Goal: Task Accomplishment & Management: Manage account settings

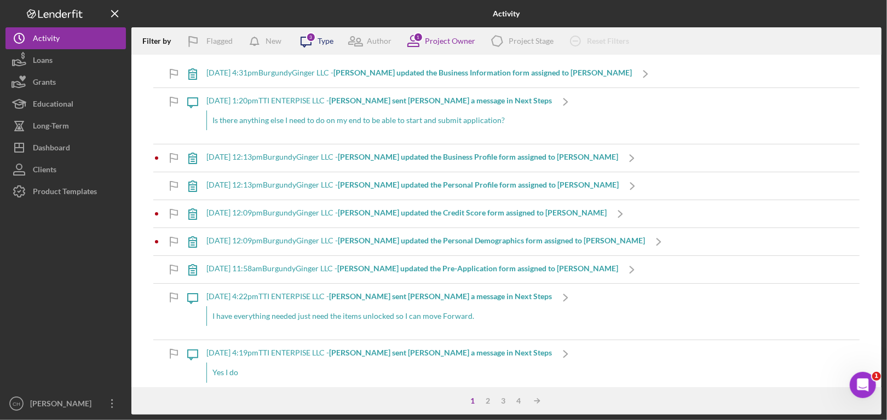
click at [305, 37] on icon at bounding box center [306, 42] width 10 height 10
click at [737, 99] on div "Icon/Message [DATE] 1:20pm TTI ENTERPISE LLC - [PERSON_NAME] sent [PERSON_NAME]…" at bounding box center [506, 116] width 706 height 56
click at [464, 95] on div "[DATE] 1:20pm TTI ENTERPISE LLC - [PERSON_NAME] sent [PERSON_NAME] a message in…" at bounding box center [378, 116] width 345 height 56
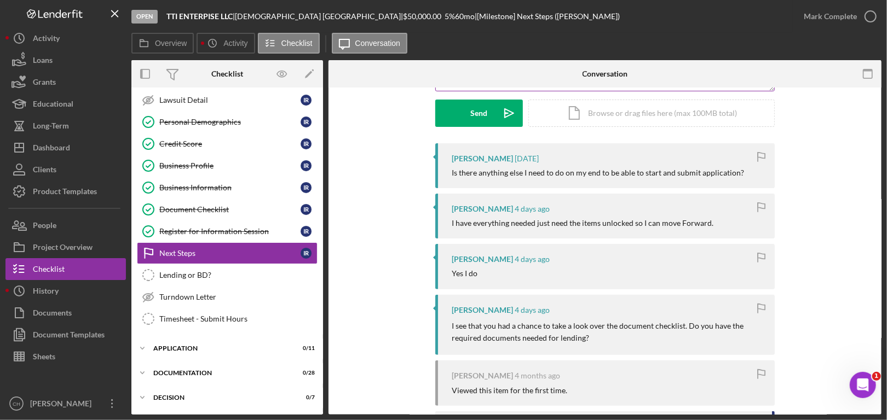
scroll to position [164, 0]
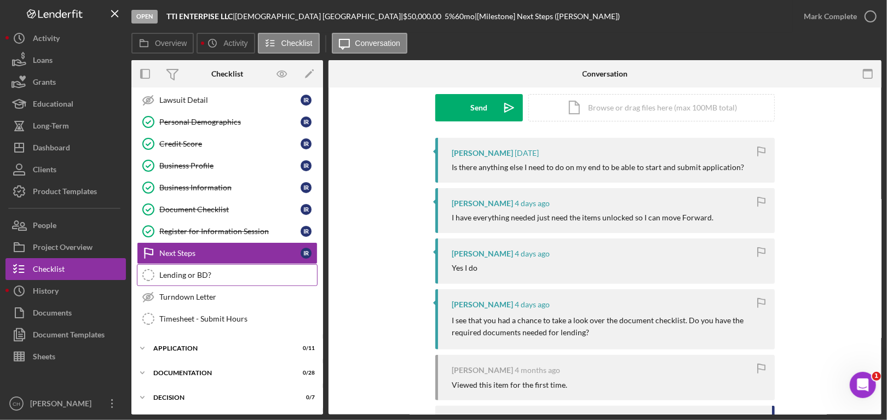
click at [220, 272] on div "Lending or BD?" at bounding box center [238, 275] width 158 height 9
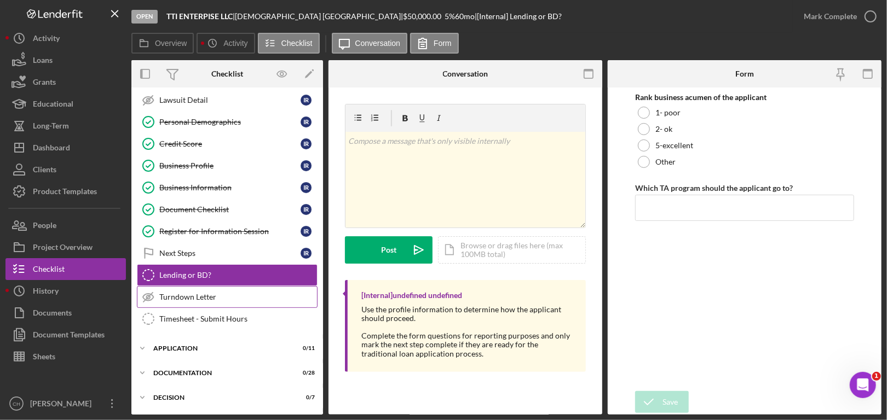
click at [213, 297] on div "Turndown Letter" at bounding box center [238, 297] width 158 height 9
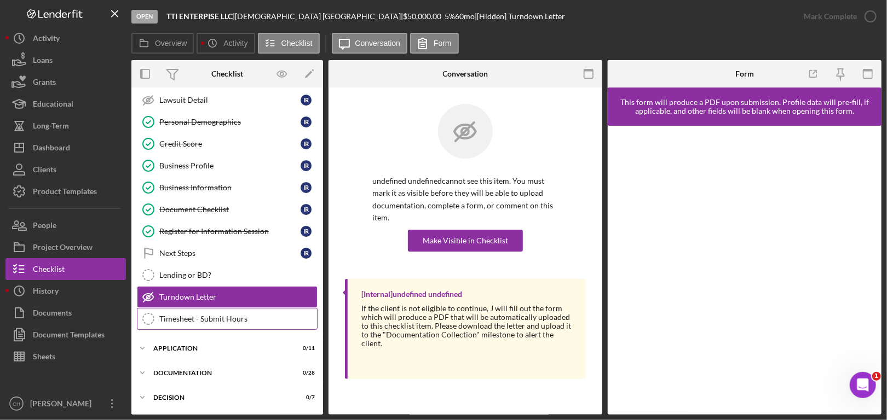
click at [210, 315] on div "Timesheet - Submit Hours" at bounding box center [238, 319] width 158 height 9
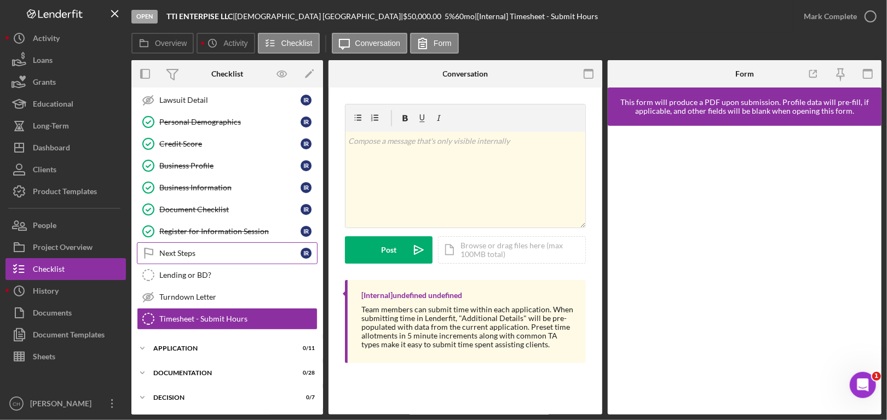
click at [206, 251] on div "Next Steps" at bounding box center [229, 253] width 141 height 9
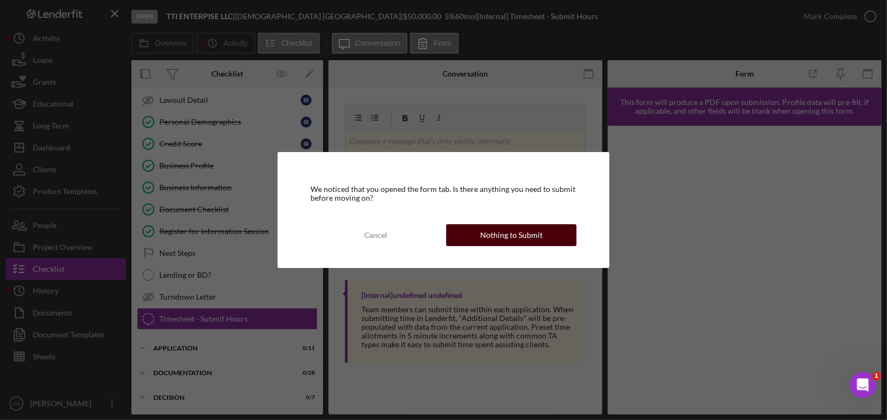
click at [485, 239] on div "Nothing to Submit" at bounding box center [511, 235] width 62 height 22
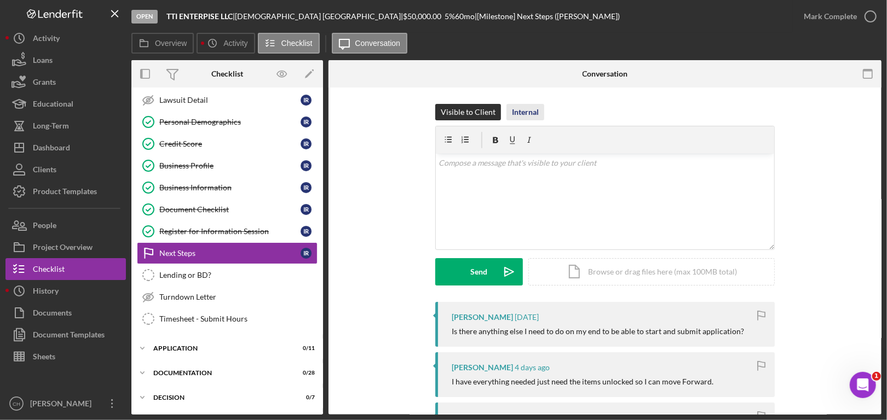
click at [524, 113] on div "Internal" at bounding box center [525, 112] width 27 height 16
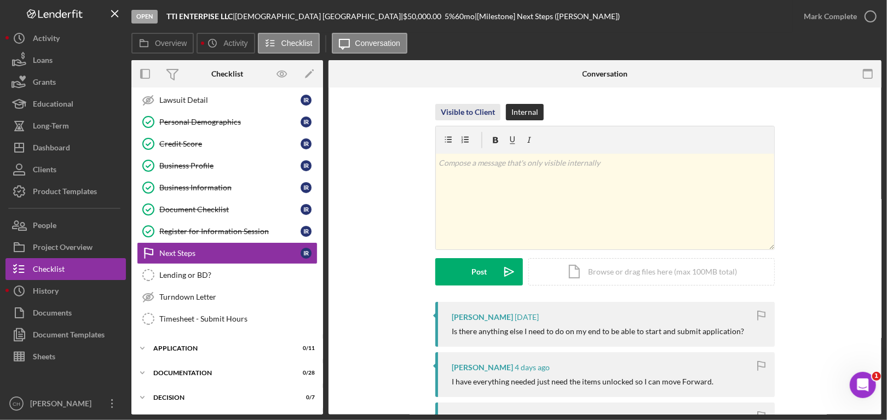
click at [470, 111] on div "Visible to Client" at bounding box center [468, 112] width 54 height 16
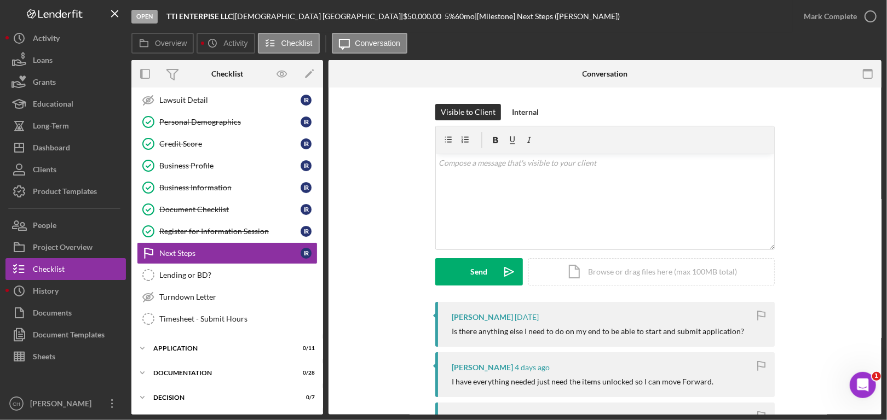
scroll to position [219, 0]
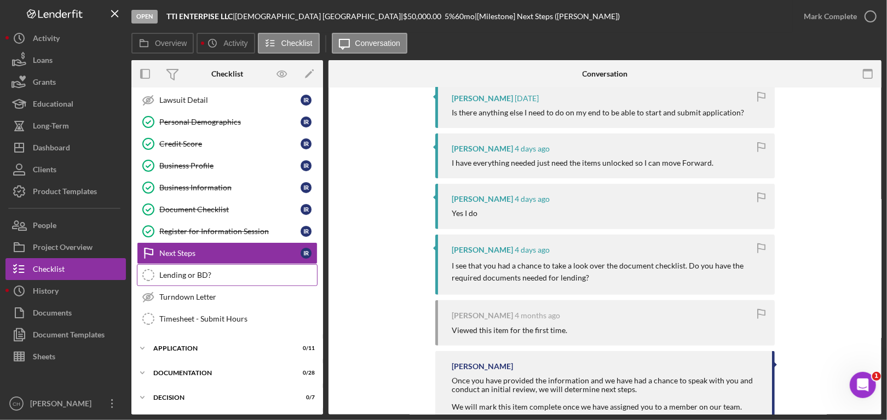
click at [202, 266] on link "Lending or BD? Lending or BD?" at bounding box center [227, 275] width 181 height 22
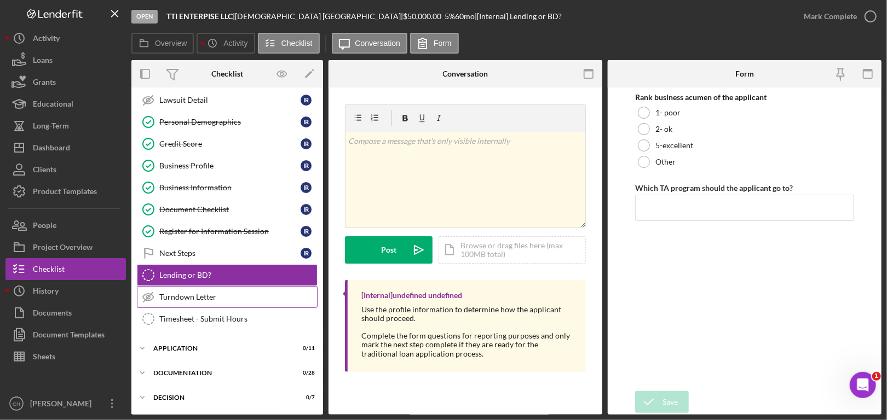
click at [205, 293] on div "Turndown Letter" at bounding box center [238, 297] width 158 height 9
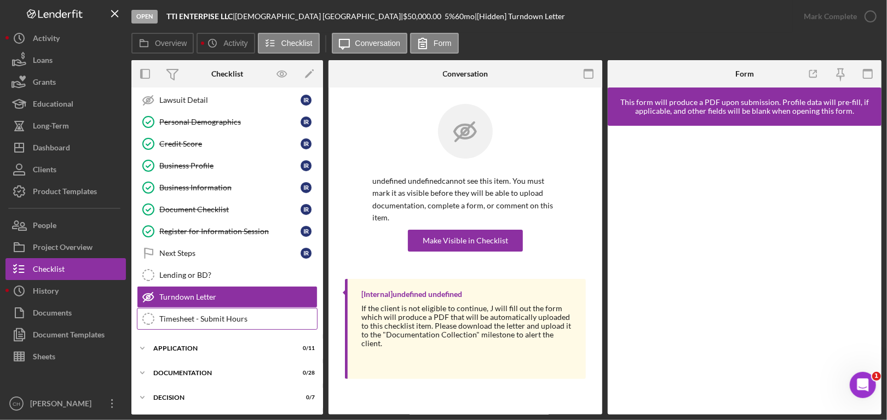
click at [227, 315] on div "Timesheet - Submit Hours" at bounding box center [238, 319] width 158 height 9
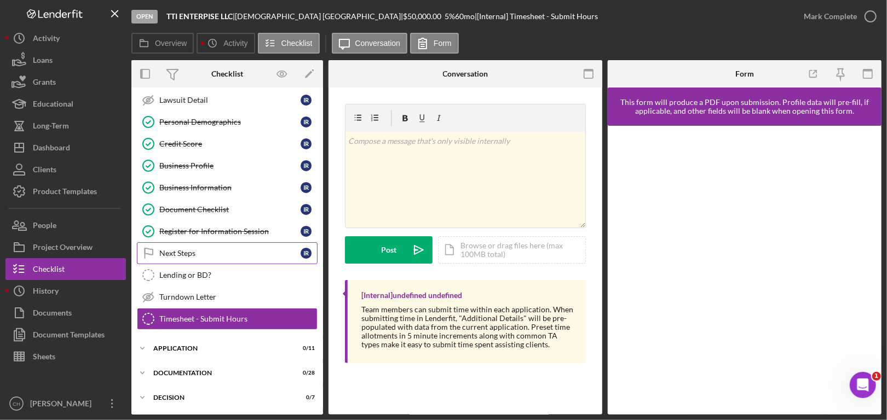
click at [203, 252] on div "Next Steps" at bounding box center [229, 253] width 141 height 9
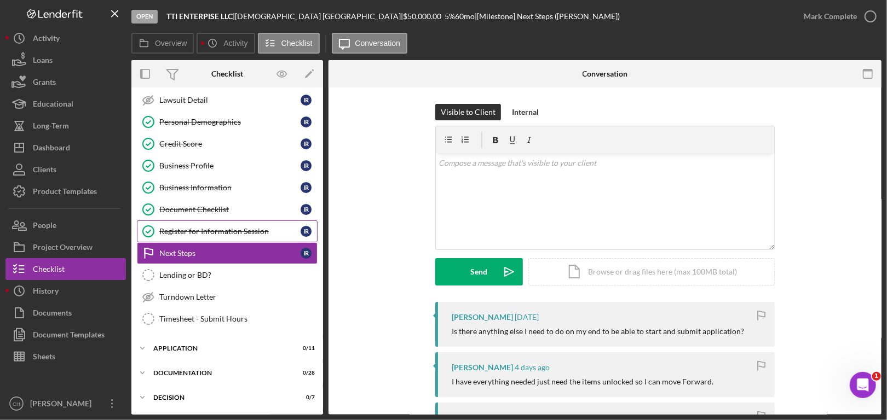
click at [212, 232] on div "Register for Information Session" at bounding box center [229, 231] width 141 height 9
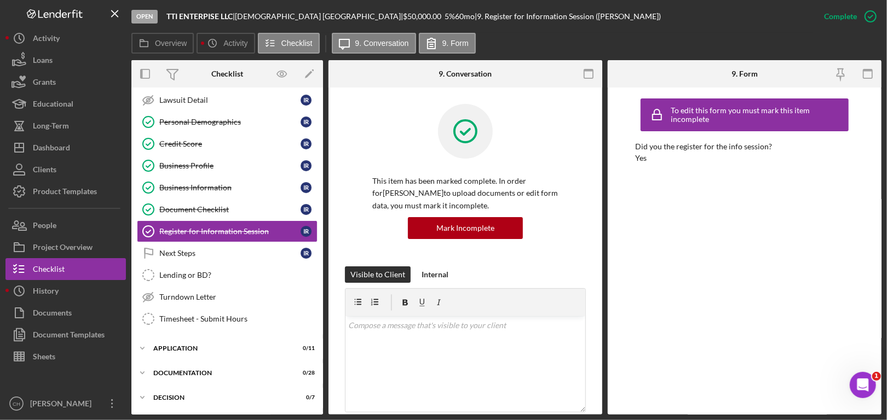
click at [664, 362] on div "To edit this form you must mark this item incomplete Did you the register for t…" at bounding box center [744, 251] width 219 height 316
click at [203, 227] on div "Register for Information Session" at bounding box center [229, 231] width 141 height 9
click at [183, 250] on div "Next Steps" at bounding box center [229, 253] width 141 height 9
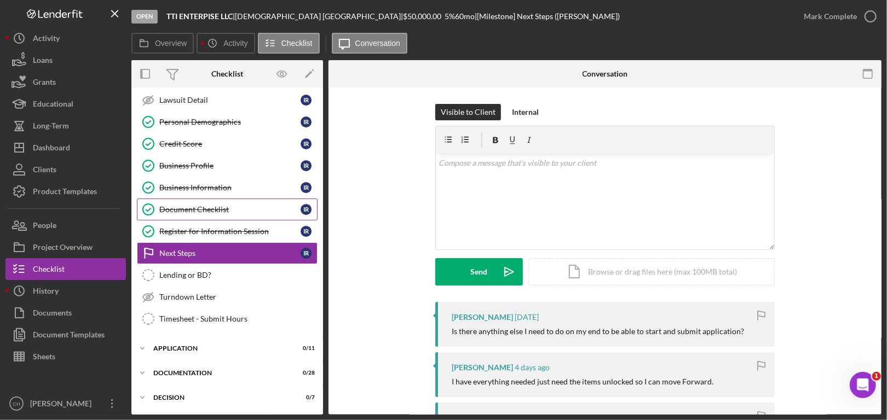
click at [198, 207] on div "Document Checklist" at bounding box center [229, 209] width 141 height 9
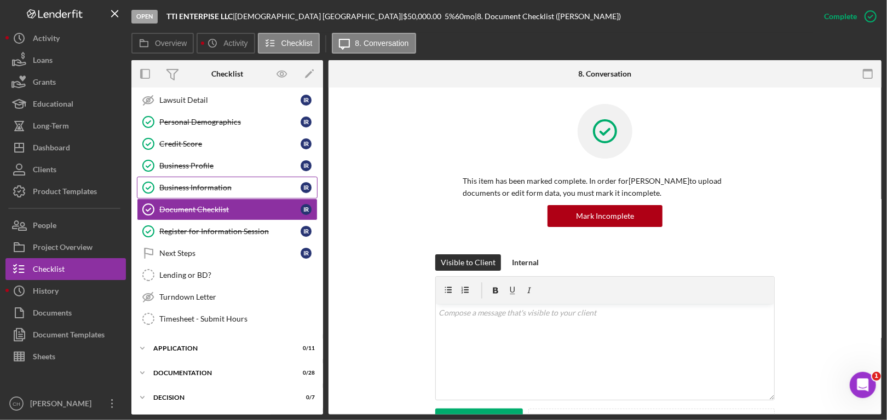
click at [213, 183] on div "Business Information" at bounding box center [229, 187] width 141 height 9
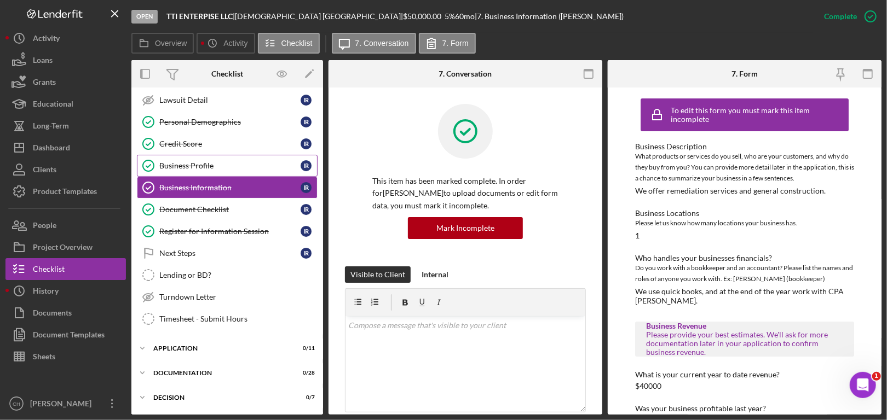
click at [195, 168] on div "Business Profile" at bounding box center [229, 166] width 141 height 9
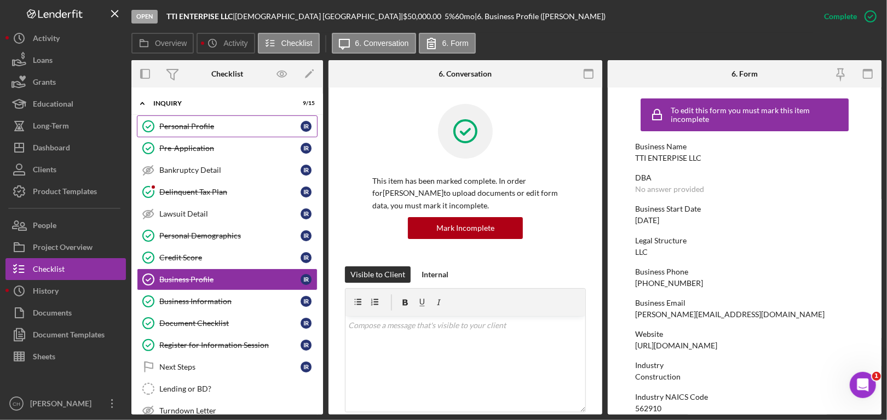
click at [182, 128] on div "Personal Profile" at bounding box center [229, 126] width 141 height 9
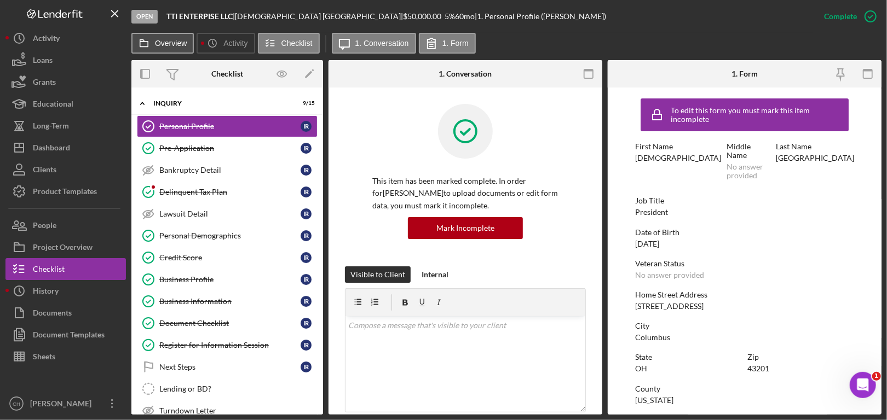
click at [161, 48] on button "Overview" at bounding box center [162, 43] width 62 height 21
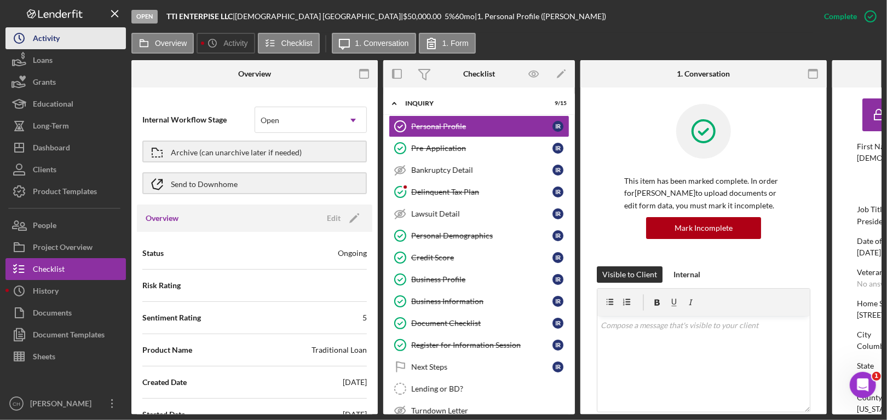
click at [42, 38] on div "Activity" at bounding box center [46, 39] width 27 height 25
